Goal: Information Seeking & Learning: Learn about a topic

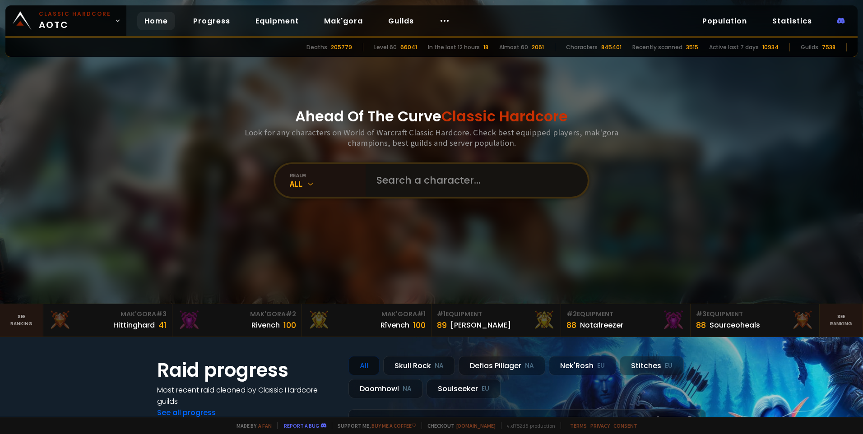
click at [425, 183] on input "text" at bounding box center [474, 180] width 206 height 33
click at [376, 18] on div "Home Progress Equipment Mak'gora Guilds" at bounding box center [297, 20] width 342 height 29
click at [406, 20] on link "Guilds" at bounding box center [401, 21] width 40 height 19
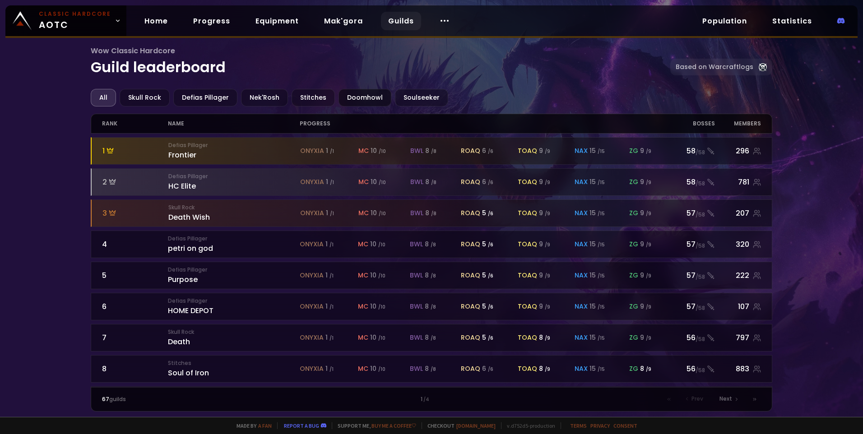
click at [365, 98] on div "Doomhowl" at bounding box center [365, 98] width 53 height 18
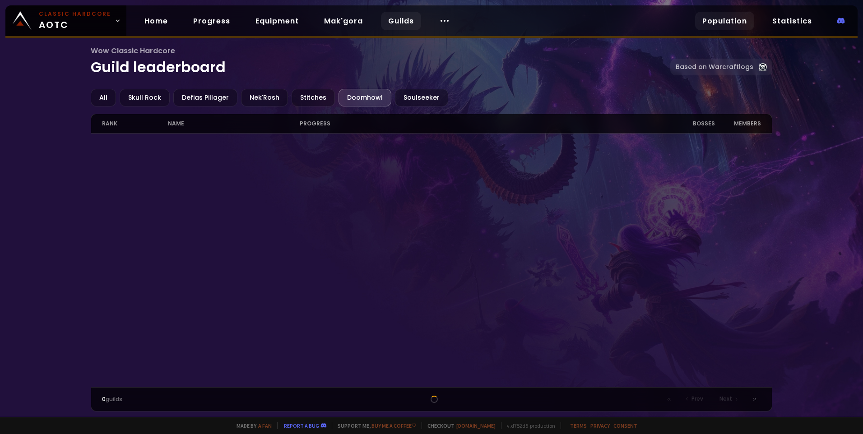
click at [729, 23] on link "Population" at bounding box center [724, 21] width 59 height 19
